Goal: Task Accomplishment & Management: Complete application form

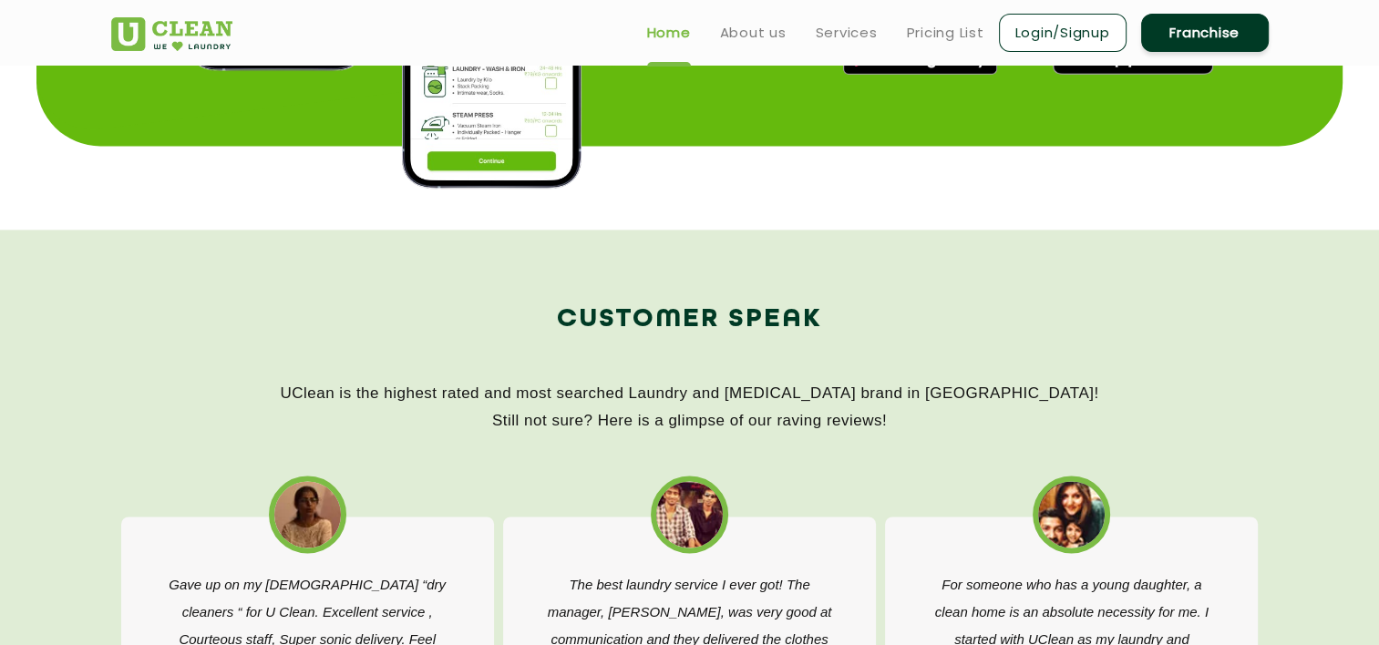
scroll to position [2544, 0]
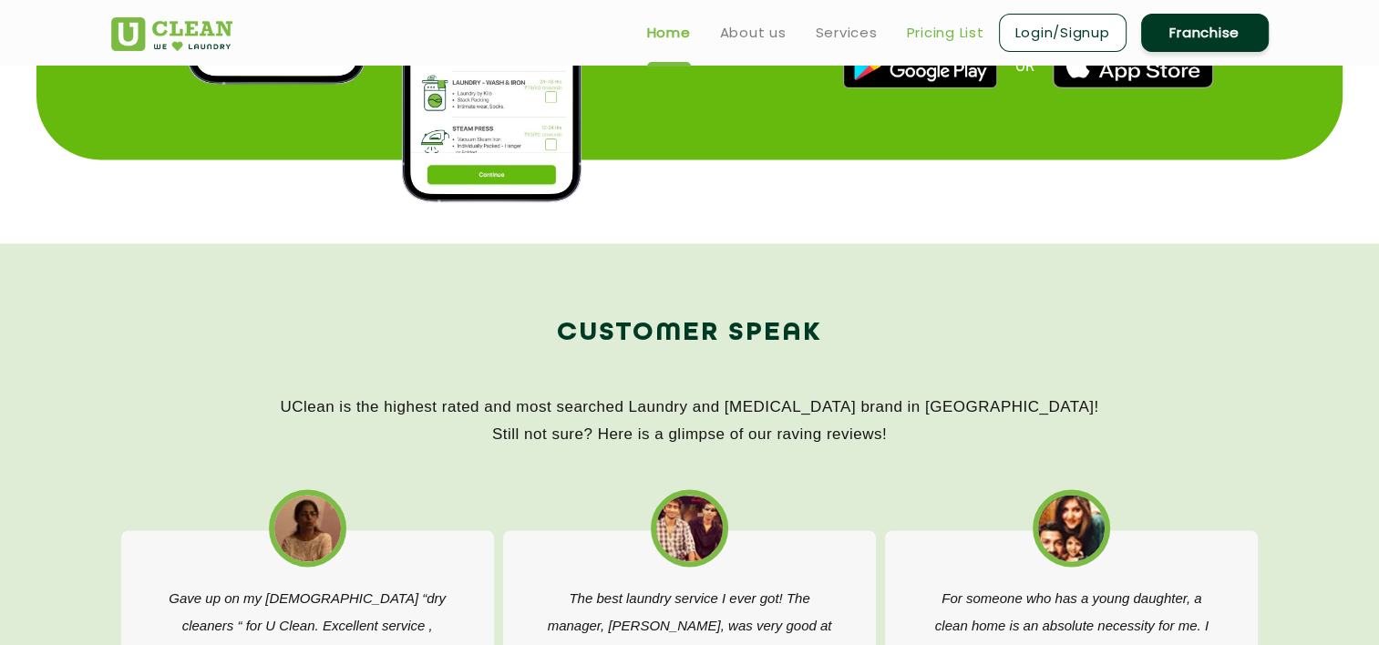
click at [932, 33] on link "Pricing List" at bounding box center [945, 33] width 77 height 22
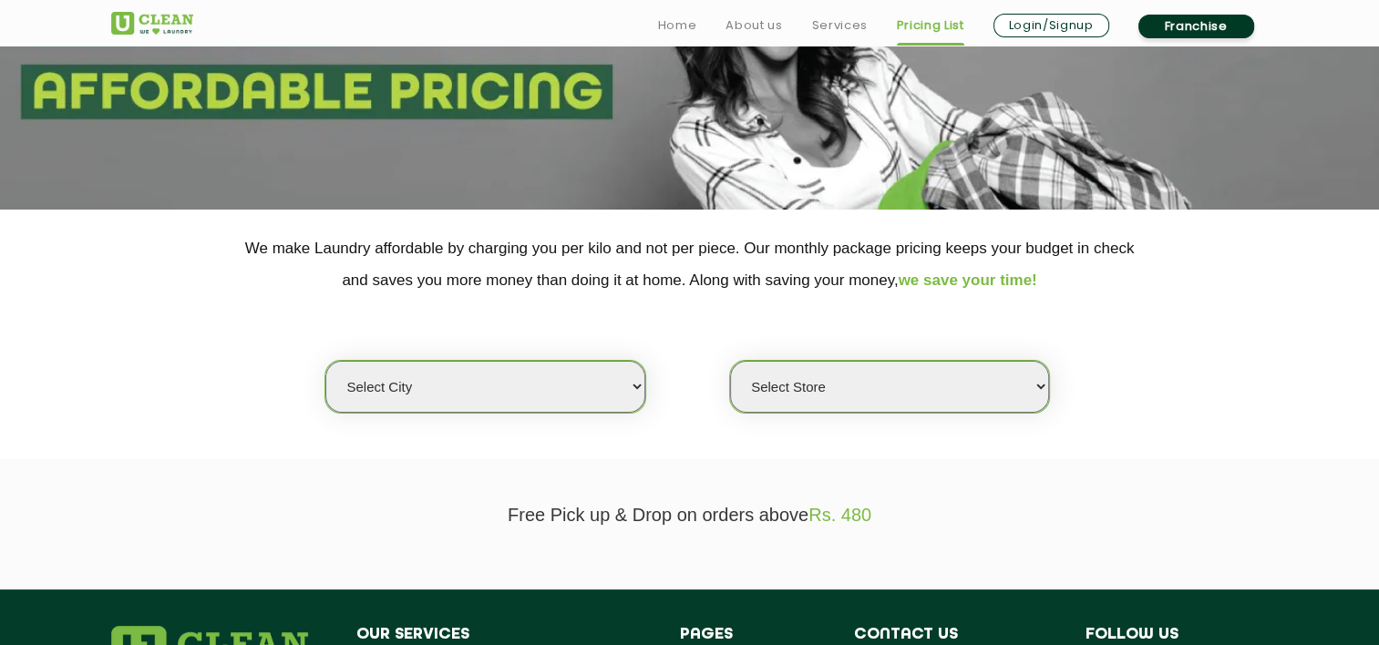
scroll to position [219, 0]
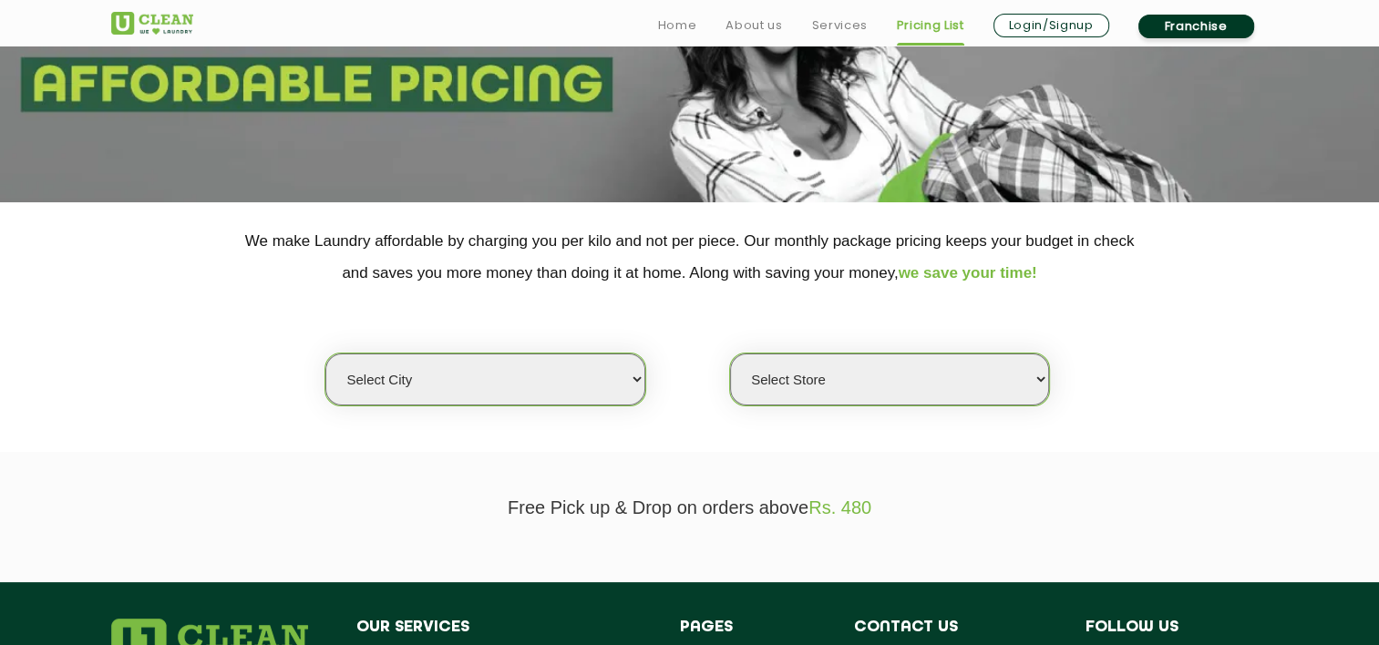
click at [559, 378] on select "Select city [GEOGRAPHIC_DATA] [GEOGRAPHIC_DATA] [GEOGRAPHIC_DATA] [GEOGRAPHIC_D…" at bounding box center [484, 380] width 319 height 52
select select "16"
click at [325, 354] on select "Select city [GEOGRAPHIC_DATA] [GEOGRAPHIC_DATA] [GEOGRAPHIC_DATA] [GEOGRAPHIC_D…" at bounding box center [484, 380] width 319 height 52
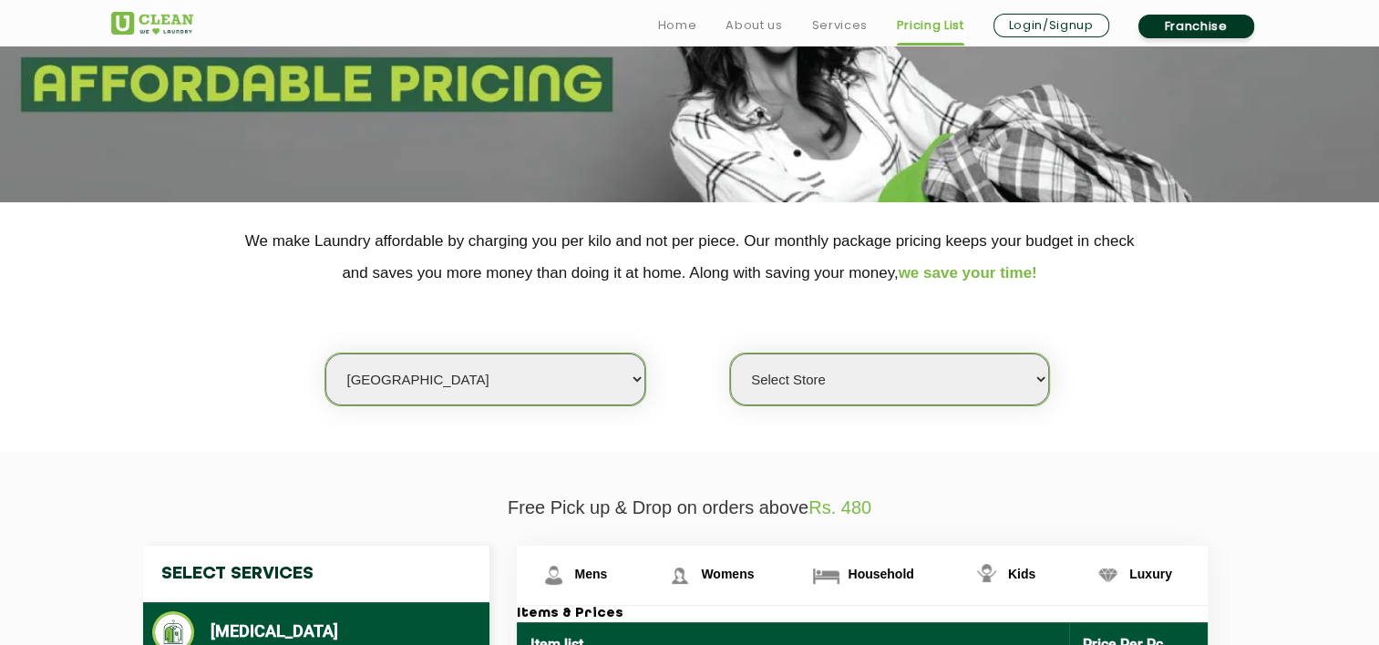
click at [861, 361] on select "Select Store UClean Powai UClean Deonar UClean LBS Marg UClean Chembur UClean W…" at bounding box center [889, 380] width 319 height 52
click at [730, 354] on select "Select Store UClean Powai UClean Deonar UClean LBS Marg UClean Chembur UClean W…" at bounding box center [889, 380] width 319 height 52
select select "464"
click at [1235, 383] on div "Select city [GEOGRAPHIC_DATA] [GEOGRAPHIC_DATA] [GEOGRAPHIC_DATA] [GEOGRAPHIC_D…" at bounding box center [689, 348] width 1185 height 118
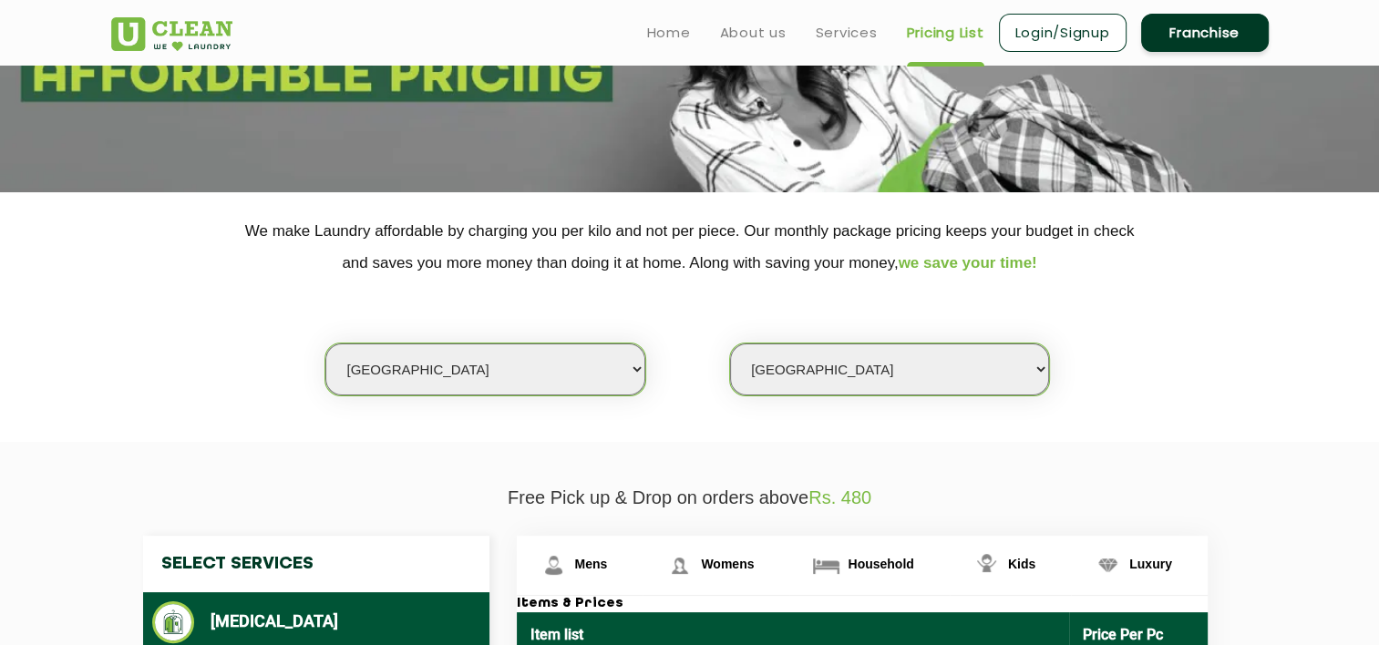
scroll to position [160, 0]
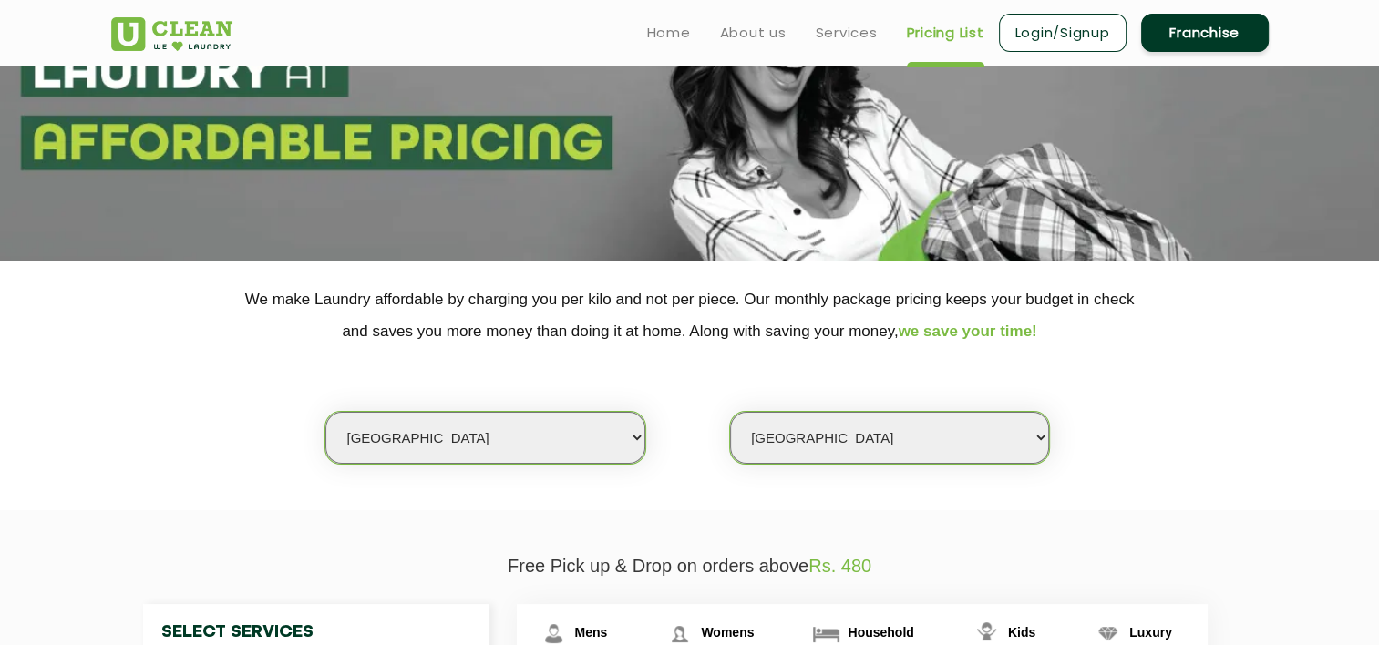
click at [1221, 33] on link "Franchise" at bounding box center [1205, 33] width 128 height 38
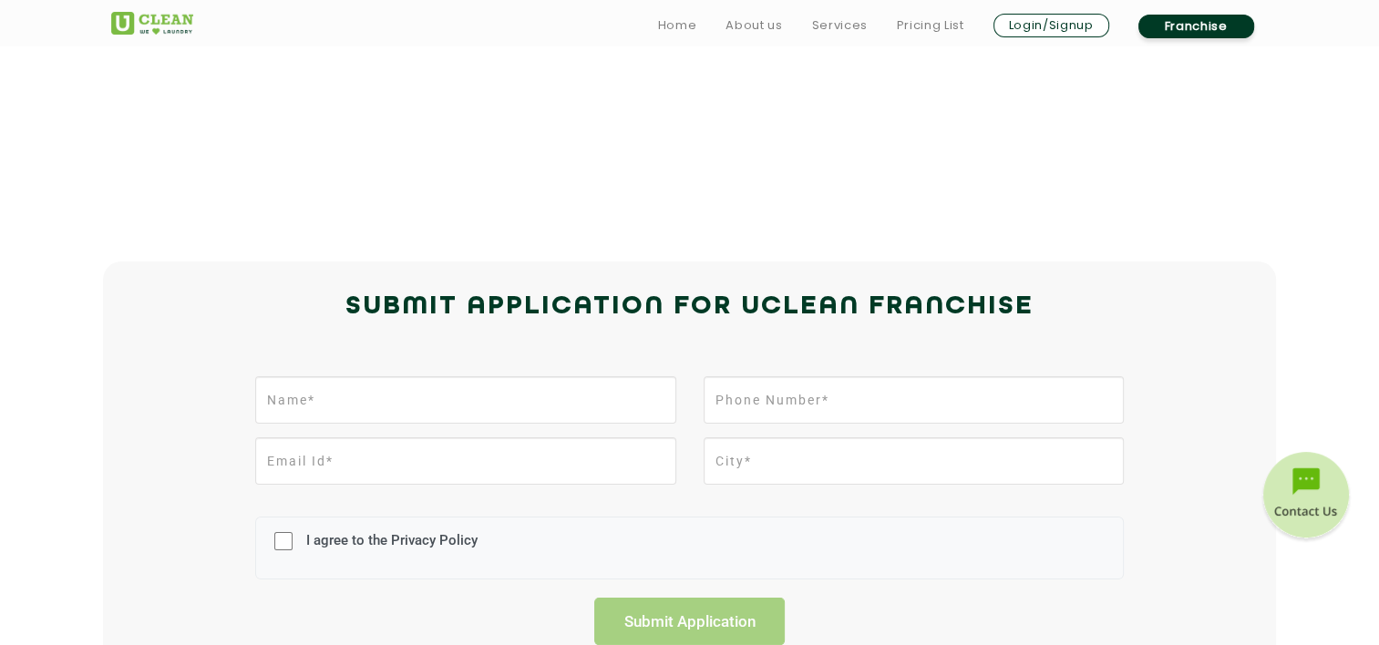
scroll to position [255, 0]
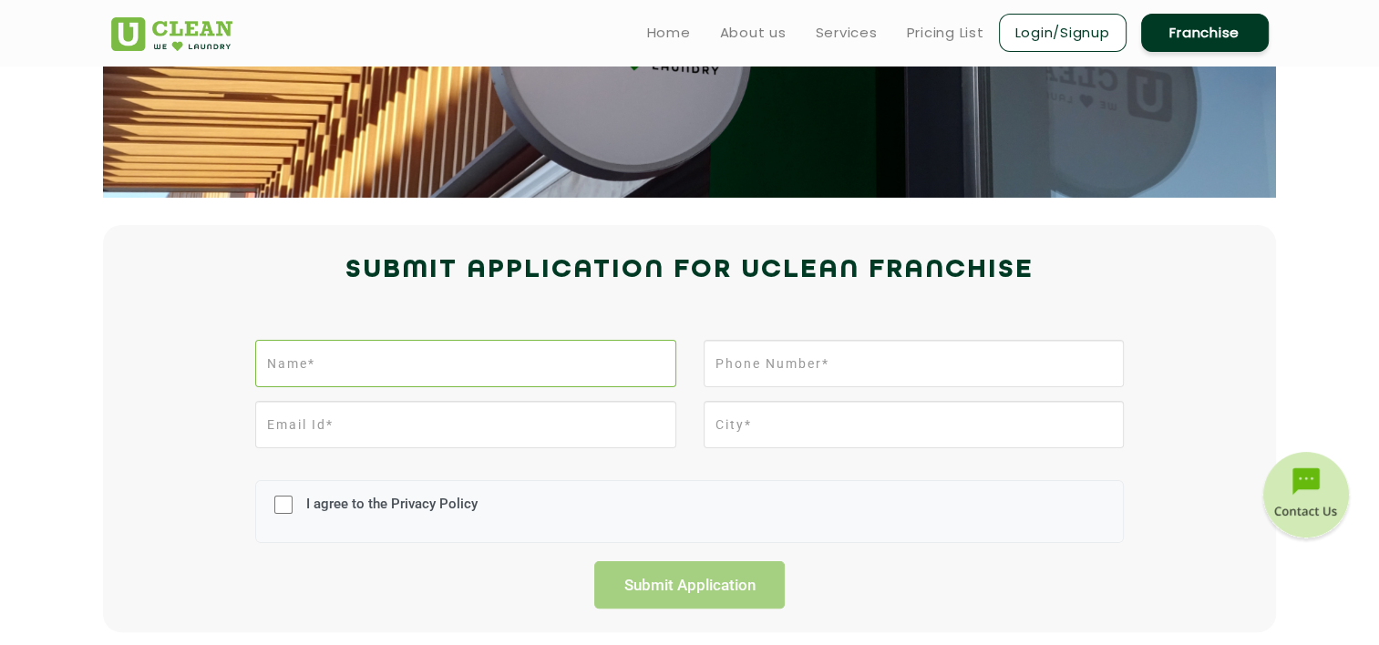
click at [491, 364] on input "text" at bounding box center [465, 363] width 420 height 47
type input "[PERSON_NAME] [PERSON_NAME]"
type input "8976788248"
type input "[GEOGRAPHIC_DATA], [GEOGRAPHIC_DATA], [GEOGRAPHIC_DATA]"
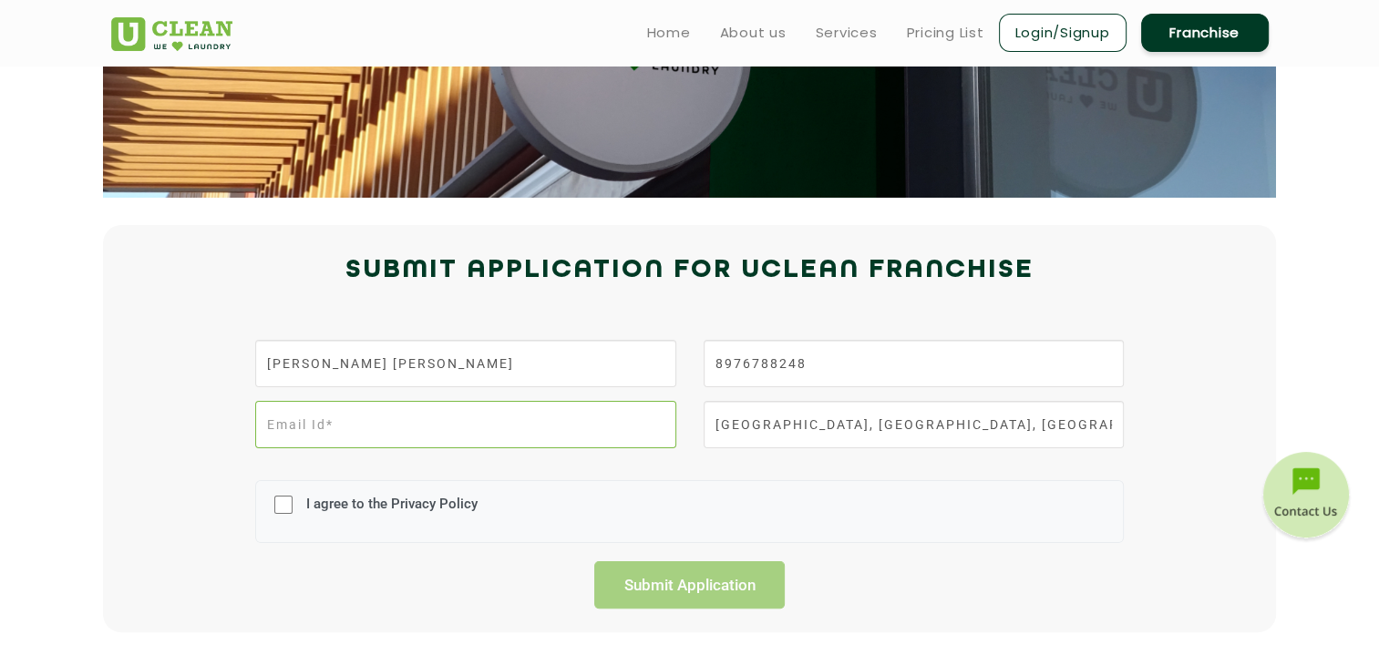
click at [485, 424] on input "email" at bounding box center [465, 424] width 420 height 47
type input "[EMAIL_ADDRESS][DOMAIN_NAME]"
click at [276, 514] on input "I agree to the Privacy Policy" at bounding box center [283, 504] width 18 height 47
checkbox input "true"
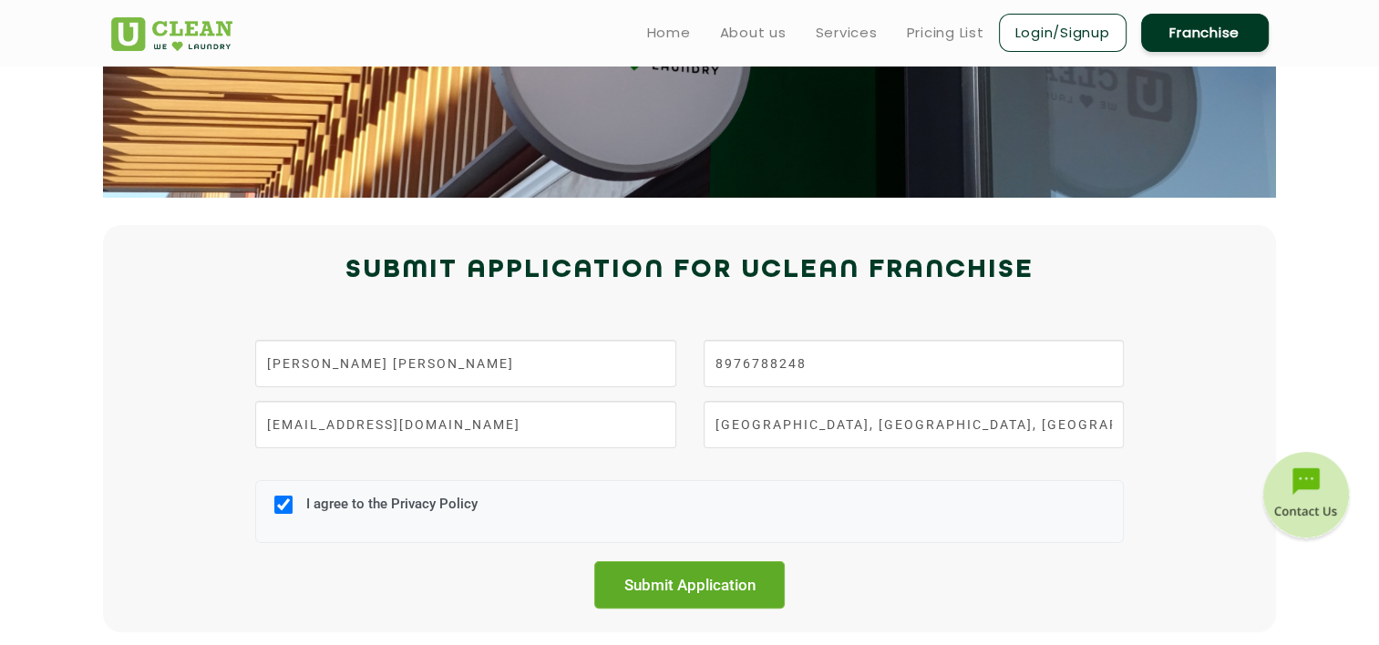
click at [722, 583] on input "Submit Application" at bounding box center [689, 584] width 191 height 47
